Goal: Task Accomplishment & Management: Manage account settings

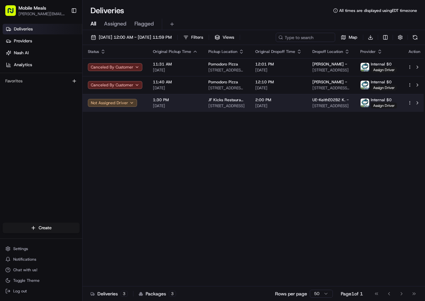
click at [172, 101] on span "1:30 PM" at bounding box center [175, 99] width 45 height 5
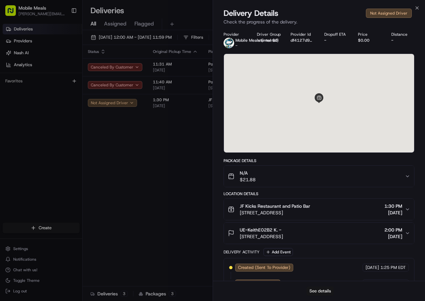
click at [320, 291] on button "See details" at bounding box center [320, 290] width 27 height 9
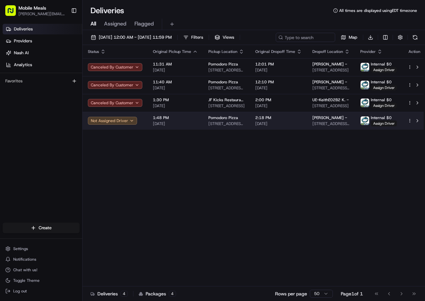
click at [195, 122] on span "[DATE]" at bounding box center [175, 123] width 45 height 5
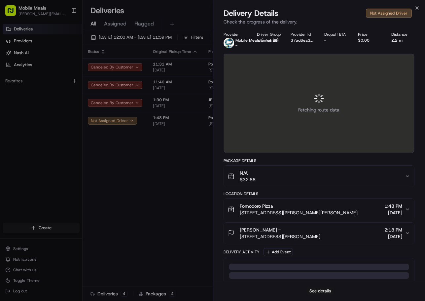
click at [316, 289] on button "See details" at bounding box center [320, 290] width 27 height 9
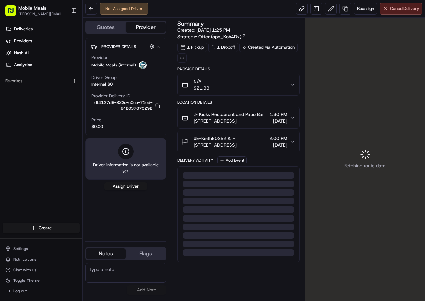
click at [407, 11] on span "Cancel Delivery" at bounding box center [404, 9] width 29 height 6
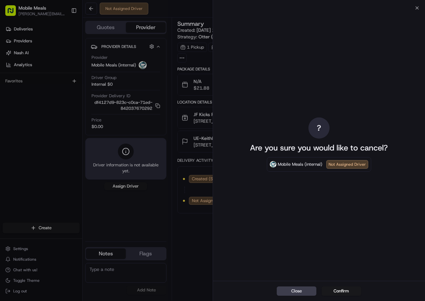
click at [346, 292] on button "Confirm" at bounding box center [342, 290] width 40 height 9
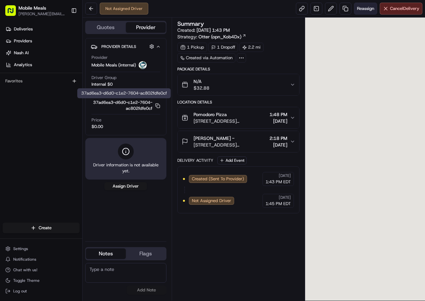
click at [372, 9] on span "Reassign" at bounding box center [365, 9] width 17 height 6
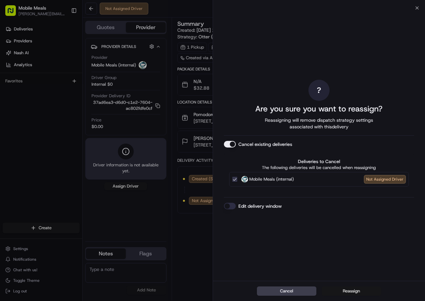
click at [358, 292] on button "Reassign" at bounding box center [351, 290] width 59 height 9
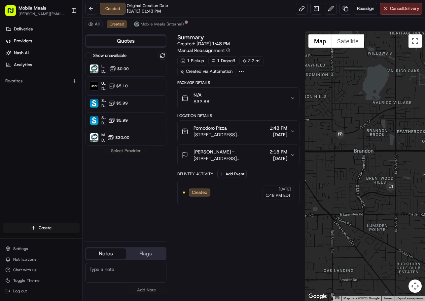
click at [134, 271] on textarea at bounding box center [125, 273] width 81 height 20
paste textarea "Ring bell and kindly deliver"
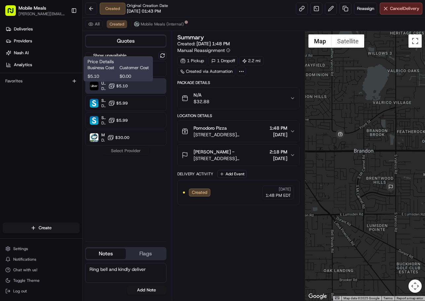
type textarea "Ring bell and kindly deliver"
click at [113, 83] on icon at bounding box center [111, 86] width 7 height 7
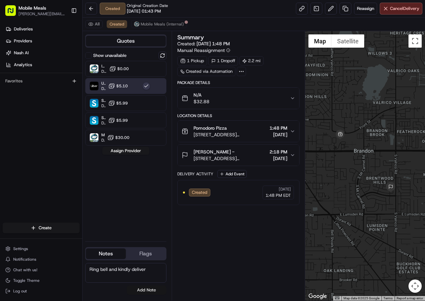
click at [147, 291] on button "Add Note" at bounding box center [147, 289] width 40 height 9
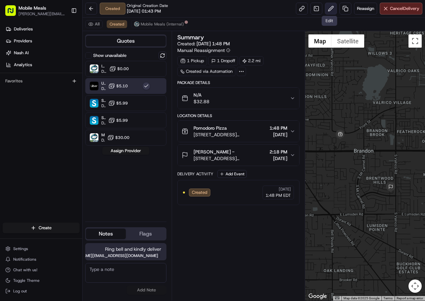
click at [326, 8] on button at bounding box center [331, 9] width 12 height 12
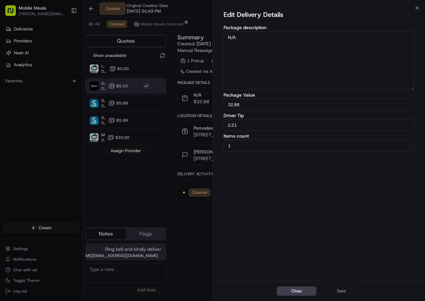
click at [338, 239] on div "Edit Delivery Details Package description N/A Package Value 32.88 Driver Tip 2.…" at bounding box center [319, 144] width 191 height 270
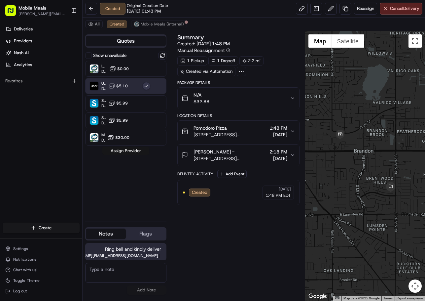
click at [128, 154] on button "Assign Provider" at bounding box center [125, 151] width 47 height 8
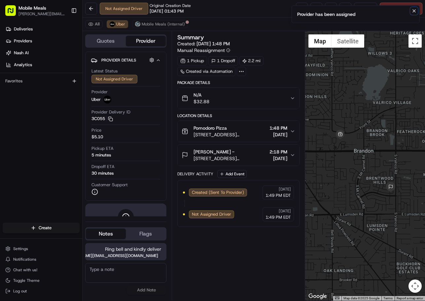
click at [416, 13] on icon "Notifications (F8)" at bounding box center [414, 10] width 5 height 5
click at [331, 8] on button at bounding box center [331, 9] width 12 height 12
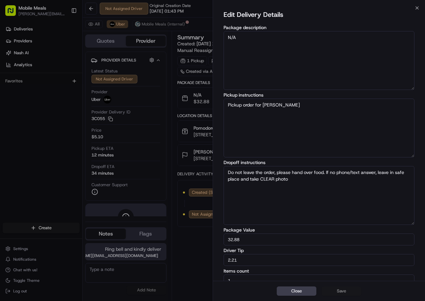
click at [338, 193] on textarea "Do not leave the order, please hand over food. If no phone/text answer, leave i…" at bounding box center [319, 195] width 191 height 59
paste textarea "Ring bell and kindly deliver"
click at [350, 195] on textarea "Do not leave the order, please hand over food. If no phone/text answer, leave i…" at bounding box center [319, 195] width 191 height 59
paste textarea "Esther Fuentes (201) 232-1520"
type textarea "Do not leave the order, please hand over food. If no phone/text answer, leave i…"
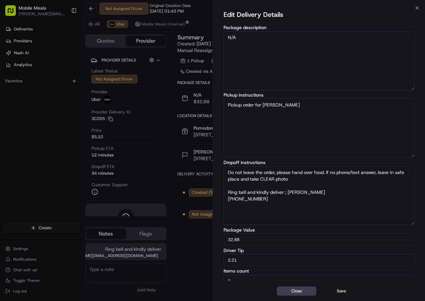
click at [347, 293] on button "Save" at bounding box center [342, 290] width 40 height 9
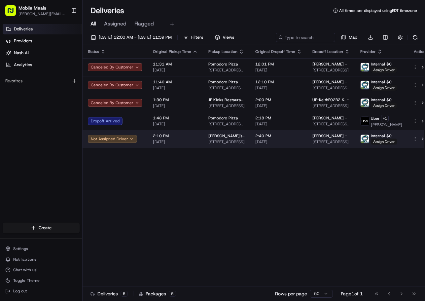
click at [187, 141] on span "[DATE]" at bounding box center [175, 141] width 45 height 5
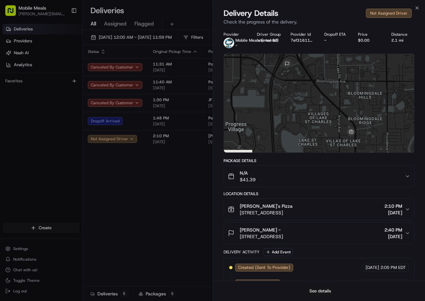
click at [332, 290] on button "See details" at bounding box center [320, 290] width 27 height 9
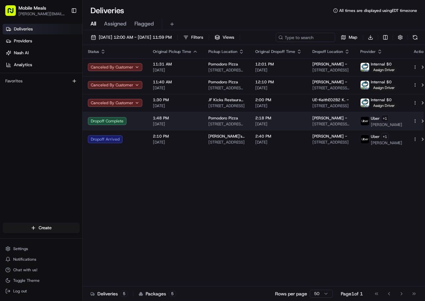
click at [154, 121] on span "[DATE]" at bounding box center [175, 123] width 45 height 5
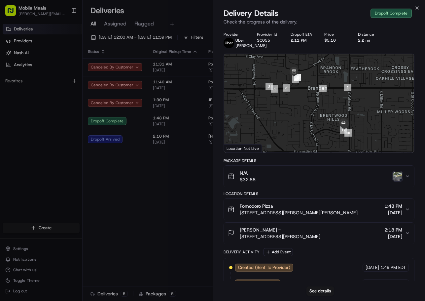
scroll to position [49, 0]
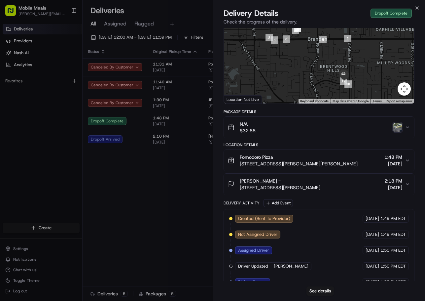
click at [399, 103] on div at bounding box center [319, 54] width 191 height 98
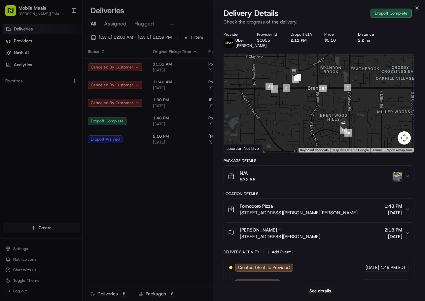
click at [397, 180] on img "button" at bounding box center [397, 175] width 9 height 9
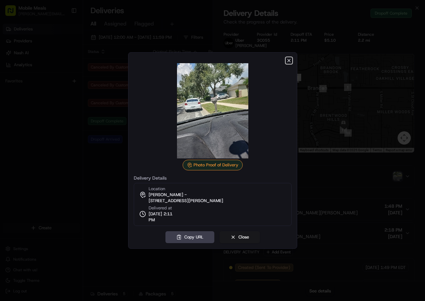
click at [290, 61] on icon "button" at bounding box center [288, 60] width 5 height 5
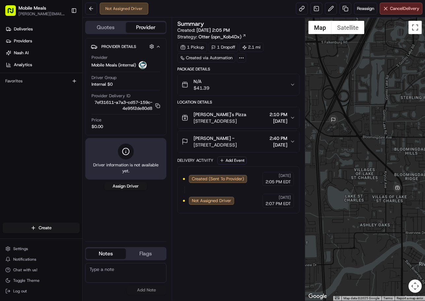
click at [138, 269] on textarea at bounding box center [125, 273] width 81 height 20
paste textarea "[PERSON_NAME] Beans [PHONE_NUMBER] 9757 [GEOGRAPHIC_DATA][STREET_ADDRESS] Pleas…"
type textarea "[PERSON_NAME] Beans [PHONE_NUMBER] 9757 [GEOGRAPHIC_DATA][STREET_ADDRESS] Pleas…"
click at [352, 7] on div "Reassign Cancel Delivery" at bounding box center [359, 9] width 127 height 12
click at [358, 7] on span "Reassign" at bounding box center [365, 9] width 17 height 6
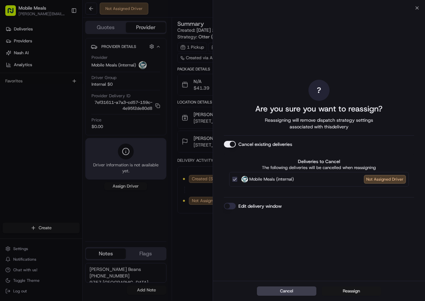
click at [347, 289] on button "Reassign" at bounding box center [351, 290] width 59 height 9
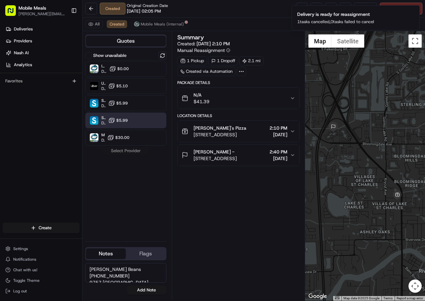
click at [110, 83] on icon at bounding box center [111, 86] width 7 height 7
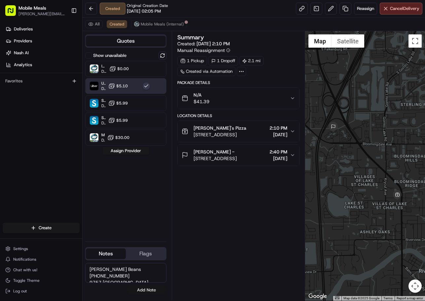
click at [148, 290] on button "Add Note" at bounding box center [147, 289] width 40 height 9
click at [148, 290] on div "[PERSON_NAME] Beans [PHONE_NUMBER] 9757 [GEOGRAPHIC_DATA][STREET_ADDRESS] Pleas…" at bounding box center [125, 279] width 81 height 32
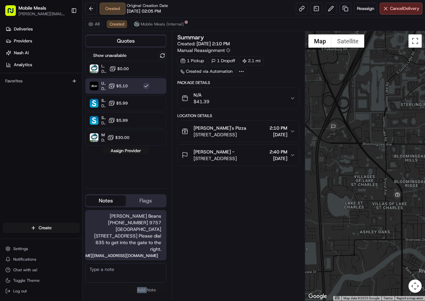
click at [124, 148] on button "Assign Provider" at bounding box center [125, 151] width 47 height 8
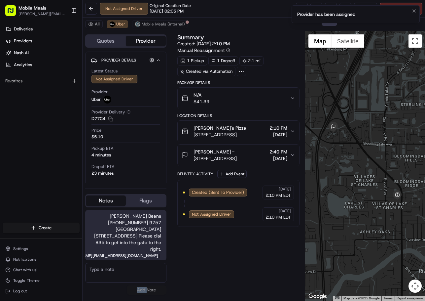
click at [331, 10] on li "Provider has been assigned" at bounding box center [356, 14] width 128 height 18
click at [414, 9] on icon "Notifications (F8)" at bounding box center [414, 10] width 5 height 5
click at [321, 8] on div "Reassign Cancel Delivery" at bounding box center [359, 9] width 127 height 12
click at [326, 8] on button at bounding box center [331, 9] width 12 height 12
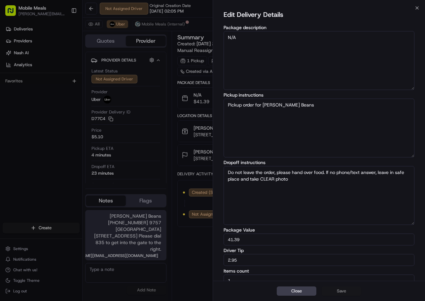
drag, startPoint x: 283, startPoint y: 180, endPoint x: 202, endPoint y: 148, distance: 87.1
click at [202, 149] on body "Mobile Meals [PERSON_NAME][EMAIL_ADDRESS][DOMAIN_NAME] Toggle Sidebar Deliverie…" at bounding box center [212, 150] width 425 height 301
paste textarea "[PERSON_NAME] Beans [PHONE_NUMBER] 9757 [GEOGRAPHIC_DATA][STREET_ADDRESS] Pleas…"
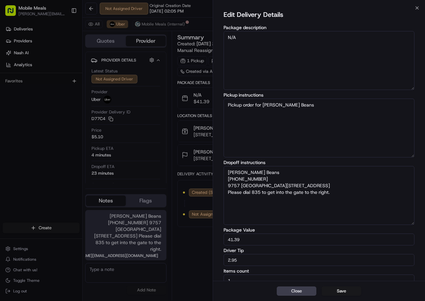
type textarea "[PERSON_NAME] Beans [PHONE_NUMBER] 9757 [GEOGRAPHIC_DATA][STREET_ADDRESS] Pleas…"
click at [334, 295] on div "Close Save" at bounding box center [319, 291] width 212 height 20
click at [339, 292] on button "Save" at bounding box center [342, 290] width 40 height 9
